Goal: Task Accomplishment & Management: Use online tool/utility

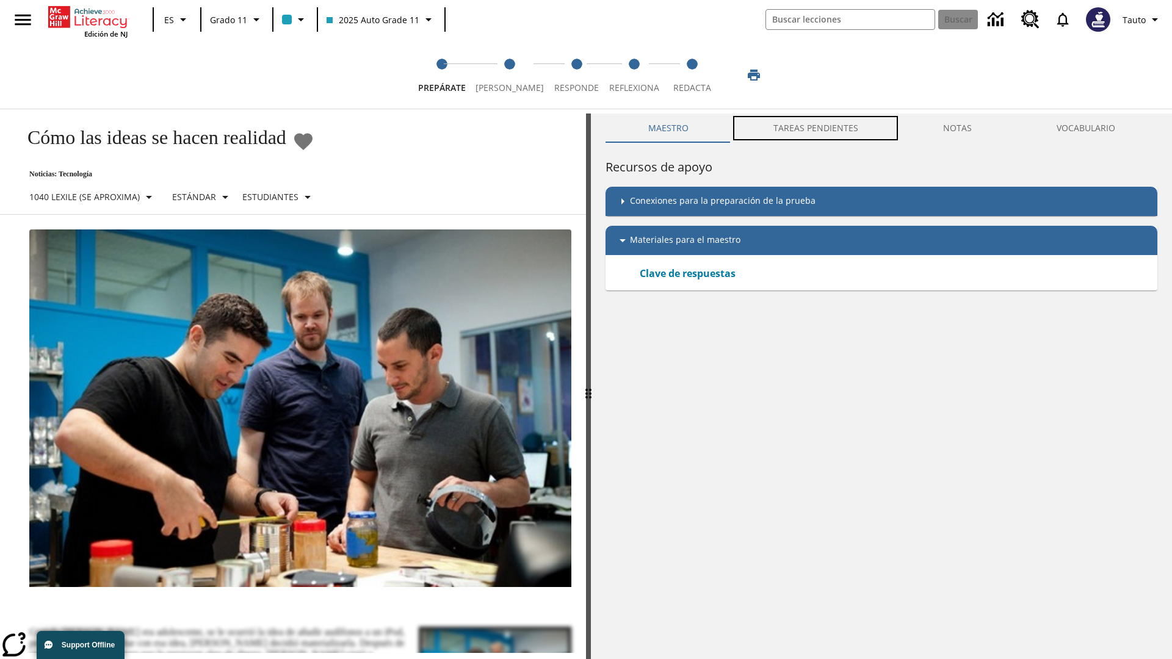
click at [816, 128] on button "TAREAS PENDIENTES" at bounding box center [816, 128] width 170 height 29
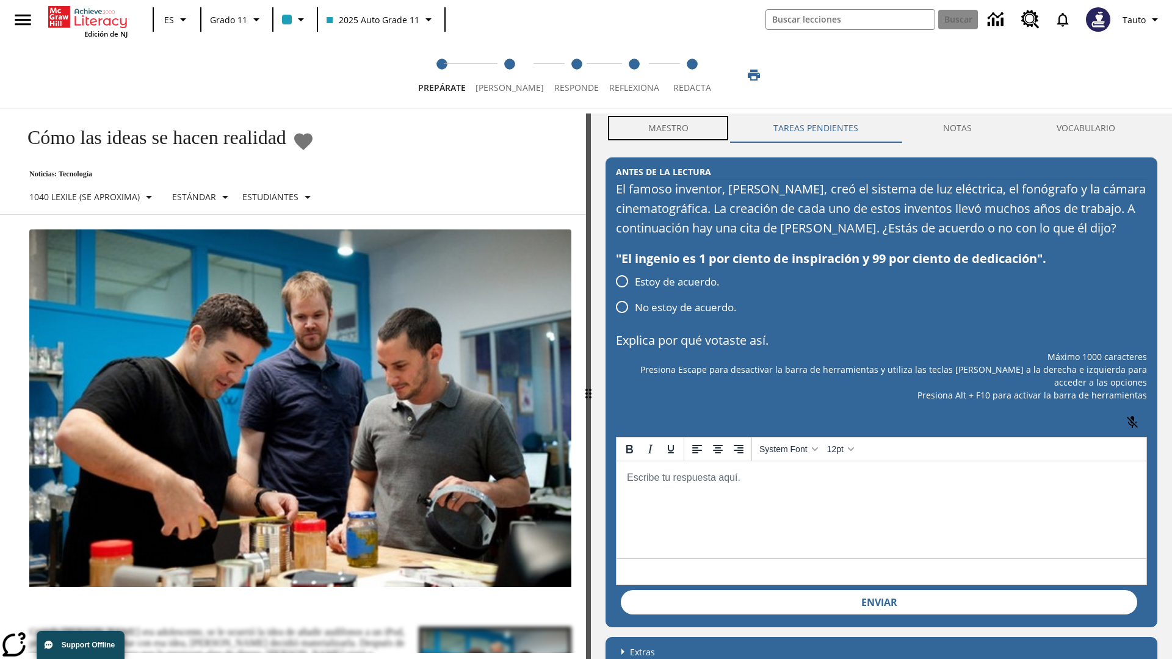
scroll to position [1, 0]
click at [668, 128] on button "Maestro" at bounding box center [668, 127] width 125 height 29
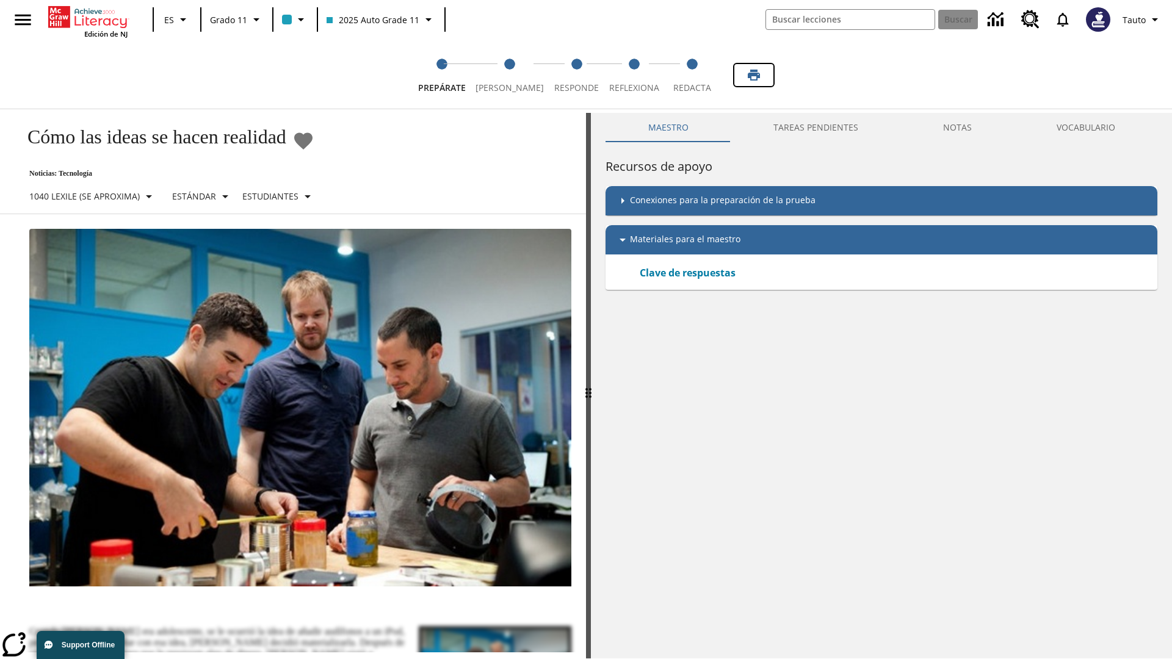
click at [754, 75] on icon "Imprimir" at bounding box center [754, 75] width 12 height 11
